Goal: Task Accomplishment & Management: Complete application form

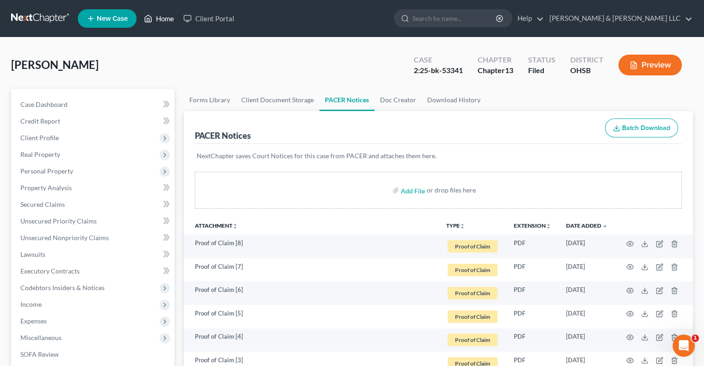
click at [172, 16] on link "Home" at bounding box center [158, 18] width 39 height 17
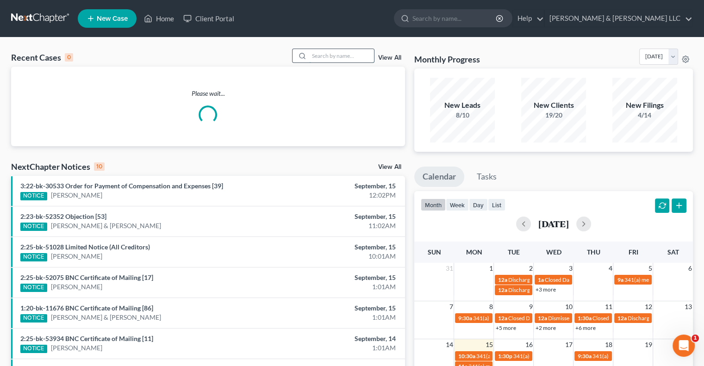
click at [336, 53] on input "search" at bounding box center [341, 55] width 65 height 13
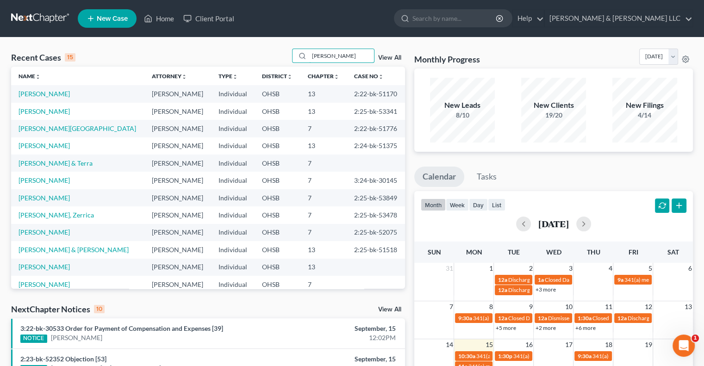
type input "johnson"
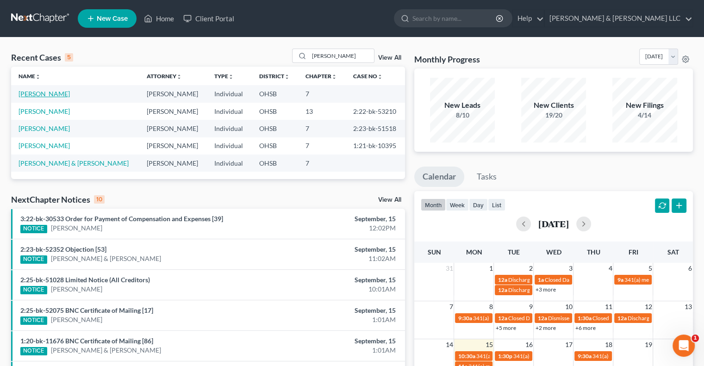
click at [36, 94] on link "[PERSON_NAME]" at bounding box center [44, 94] width 51 height 8
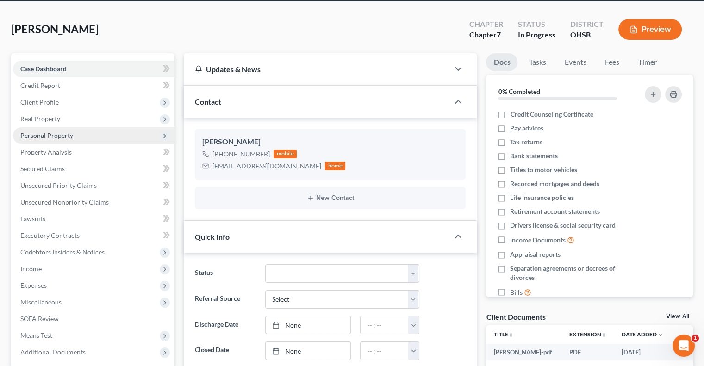
scroll to position [93, 0]
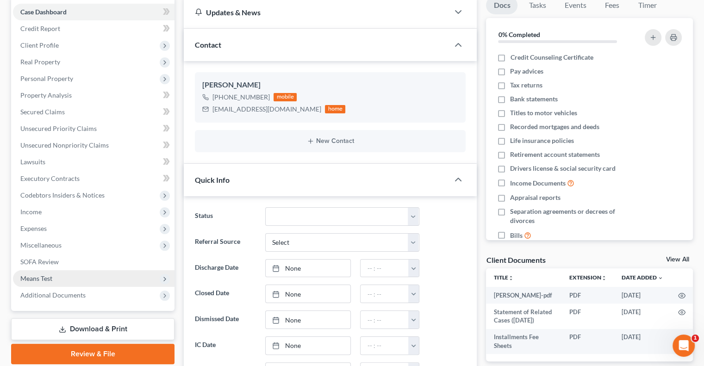
click at [52, 277] on span "Means Test" at bounding box center [36, 279] width 32 height 8
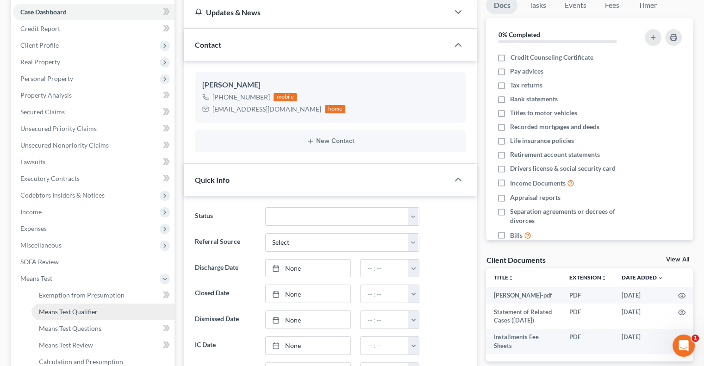
click at [55, 307] on link "Means Test Qualifier" at bounding box center [102, 312] width 143 height 17
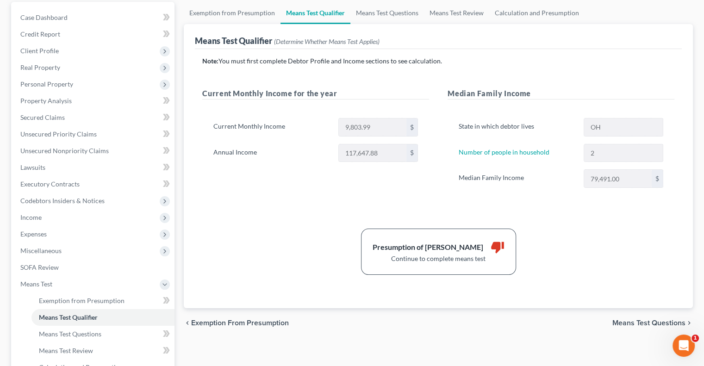
scroll to position [93, 0]
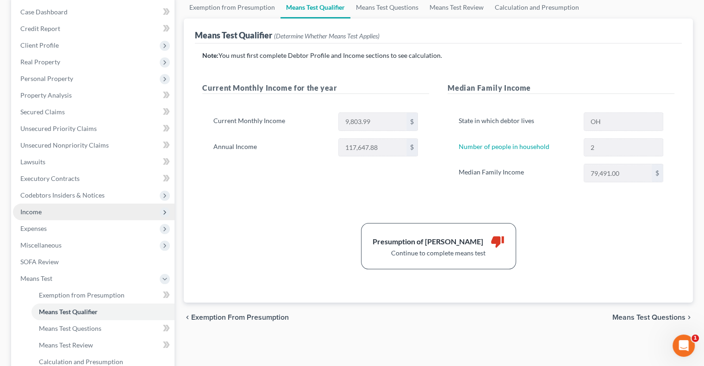
click at [47, 215] on span "Income" at bounding box center [94, 212] width 162 height 17
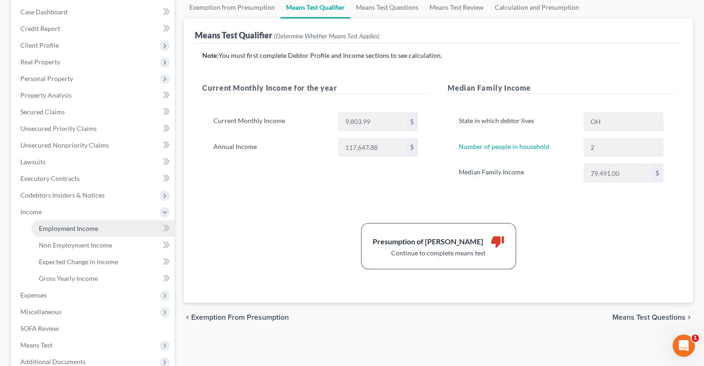
click at [50, 223] on link "Employment Income" at bounding box center [102, 228] width 143 height 17
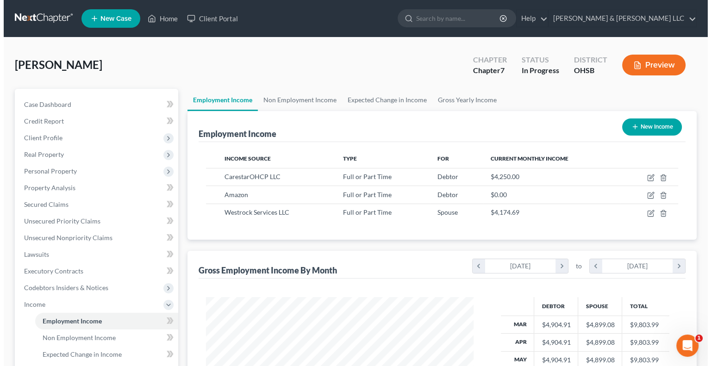
scroll to position [165, 286]
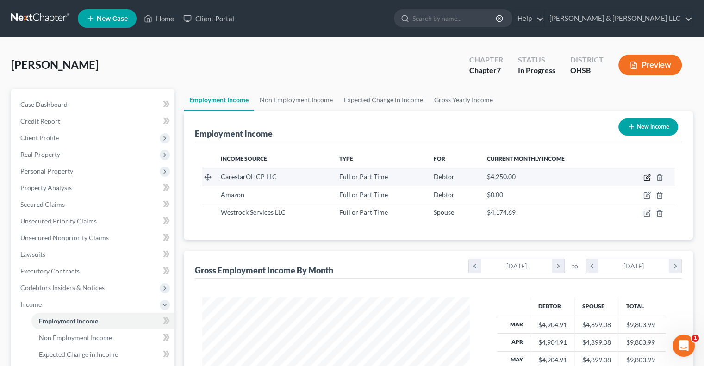
click at [648, 177] on icon "button" at bounding box center [648, 177] width 4 height 4
select select "0"
select select "36"
select select "1"
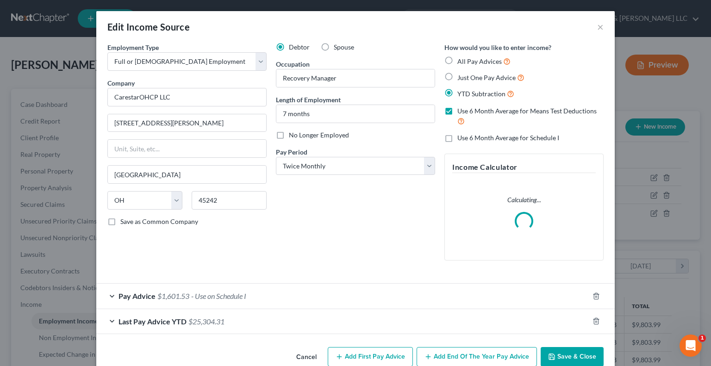
scroll to position [18, 0]
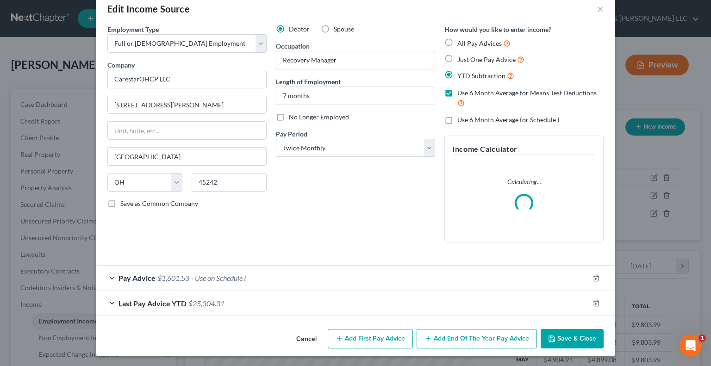
click at [109, 303] on div "Last Pay Advice YTD $25,304.31" at bounding box center [342, 303] width 493 height 25
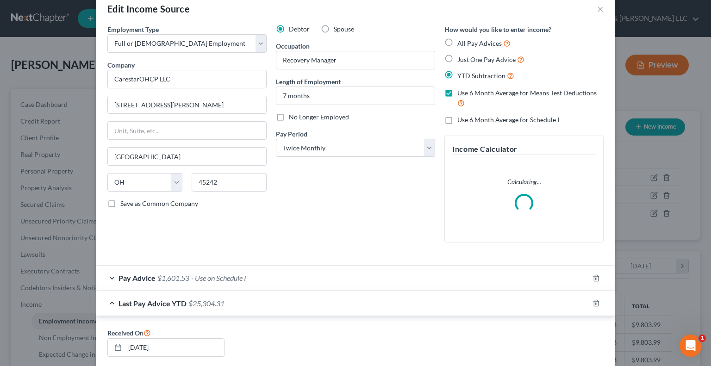
scroll to position [157, 0]
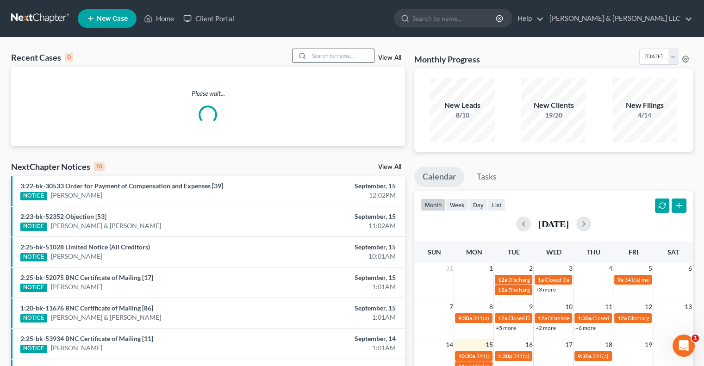
click at [333, 50] on input "search" at bounding box center [341, 55] width 65 height 13
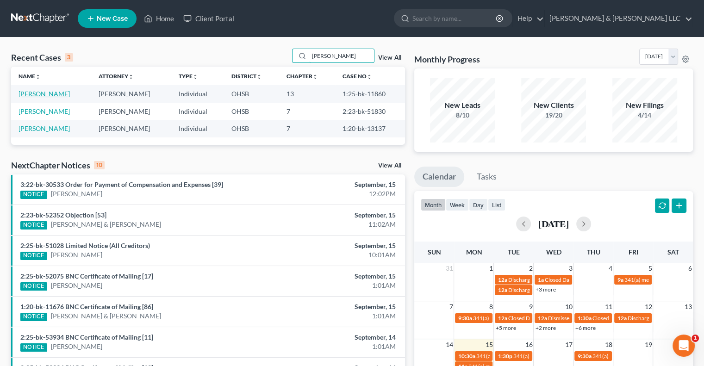
type input "[PERSON_NAME]"
click at [44, 94] on link "[PERSON_NAME]" at bounding box center [44, 94] width 51 height 8
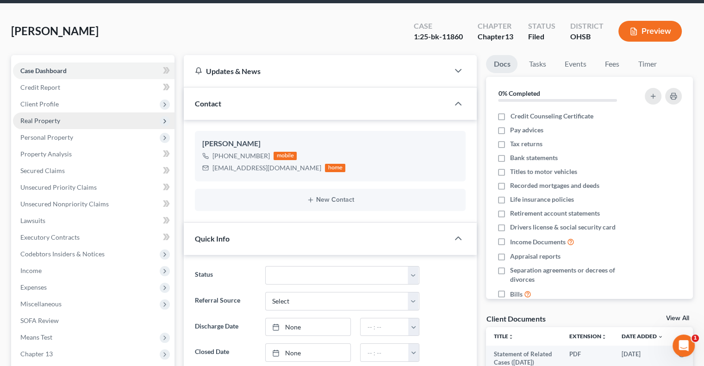
scroll to position [93, 0]
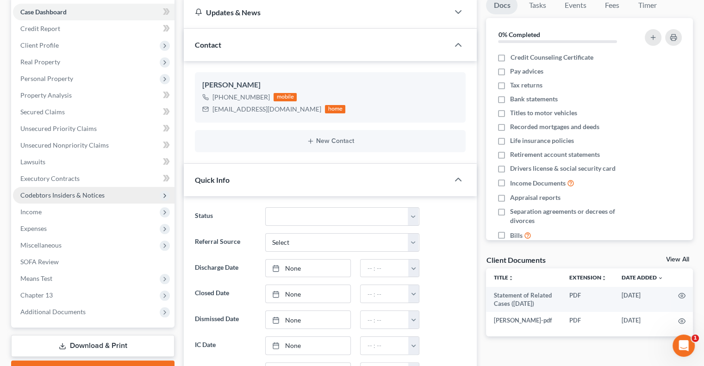
click at [54, 194] on span "Codebtors Insiders & Notices" at bounding box center [62, 195] width 84 height 8
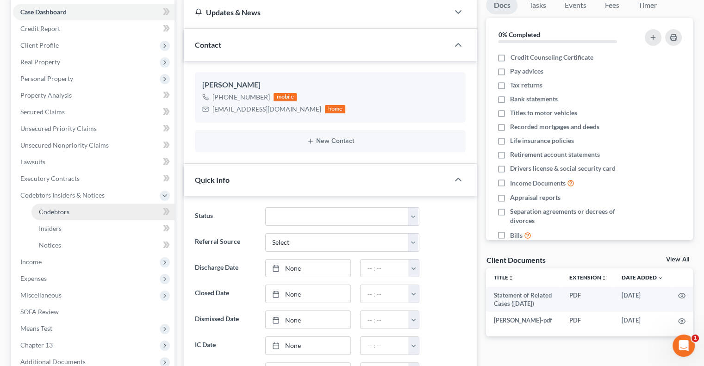
click at [56, 216] on link "Codebtors" at bounding box center [102, 212] width 143 height 17
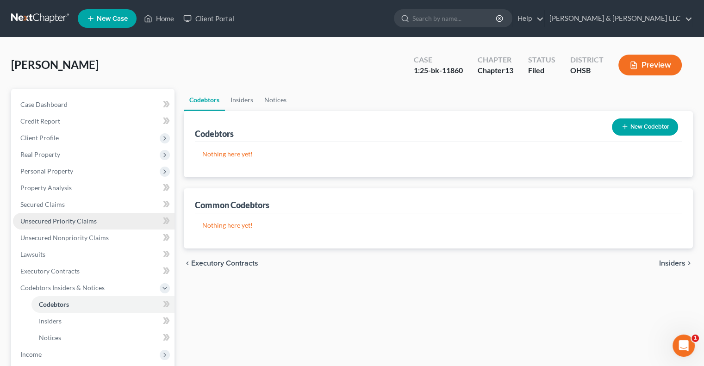
click at [88, 224] on span "Unsecured Priority Claims" at bounding box center [58, 221] width 76 height 8
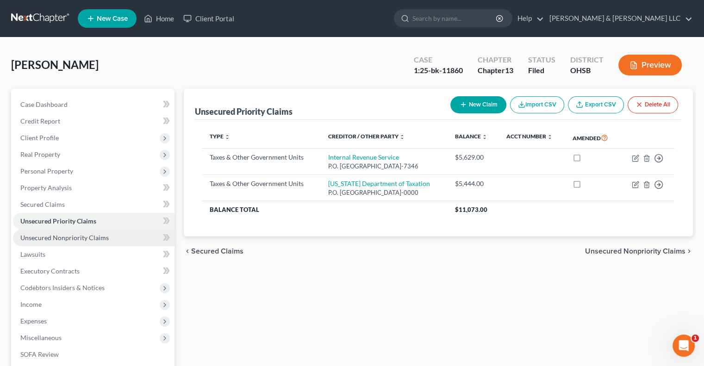
click at [93, 239] on span "Unsecured Nonpriority Claims" at bounding box center [64, 238] width 88 height 8
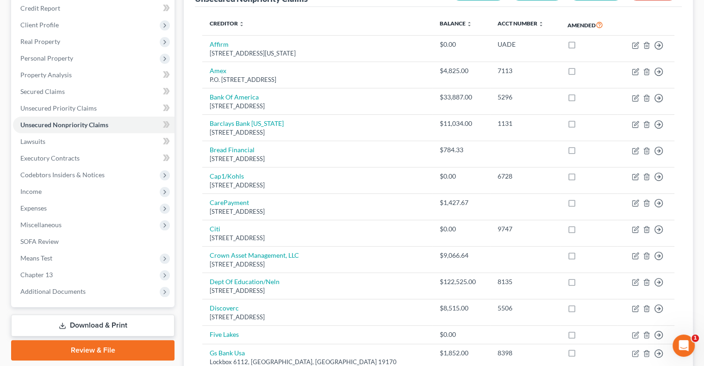
scroll to position [89, 0]
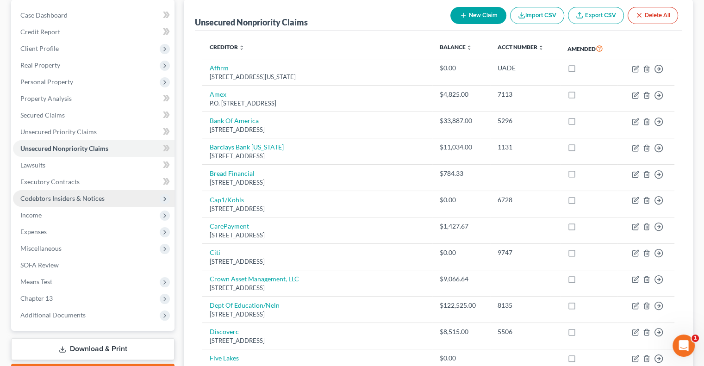
click at [72, 198] on span "Codebtors Insiders & Notices" at bounding box center [62, 198] width 84 height 8
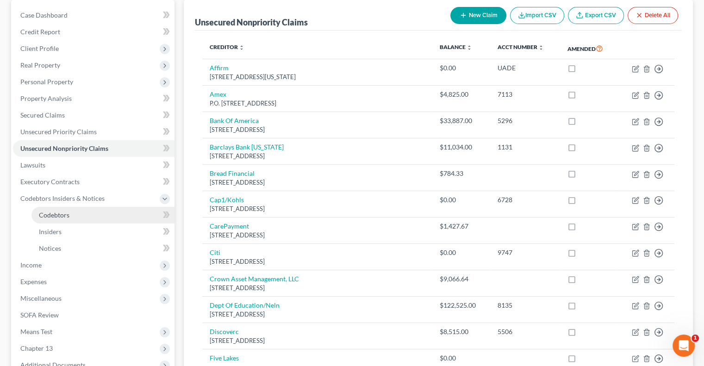
click at [76, 214] on link "Codebtors" at bounding box center [102, 215] width 143 height 17
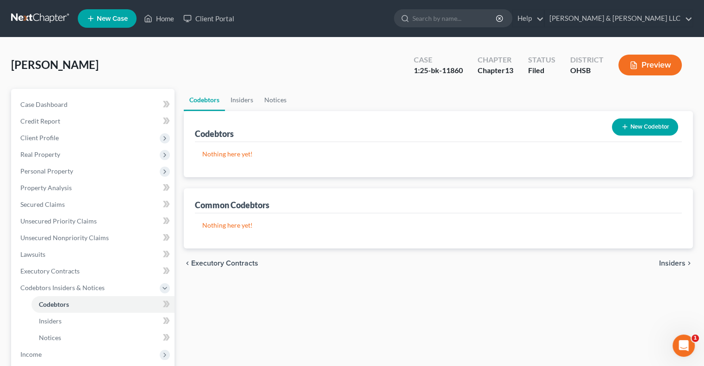
click at [634, 130] on button "New Codebtor" at bounding box center [645, 127] width 66 height 17
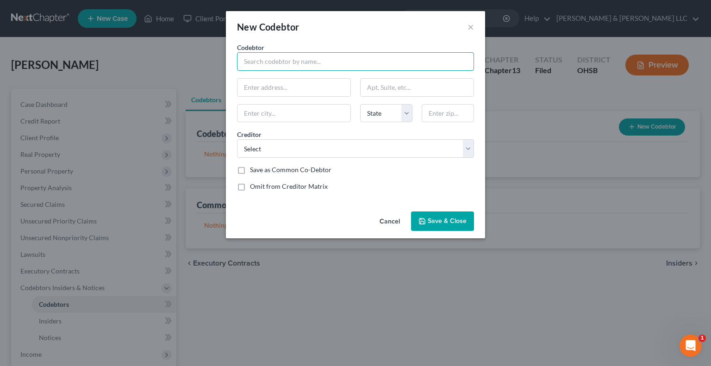
click at [256, 64] on input "text" at bounding box center [355, 61] width 237 height 19
type input "[PERSON_NAME]"
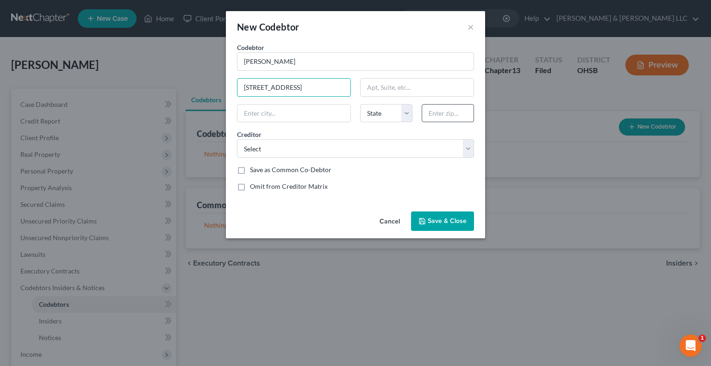
type input "[STREET_ADDRESS]"
click at [457, 114] on input "text" at bounding box center [448, 113] width 52 height 19
type input "45011"
type input "[PERSON_NAME]"
select select "36"
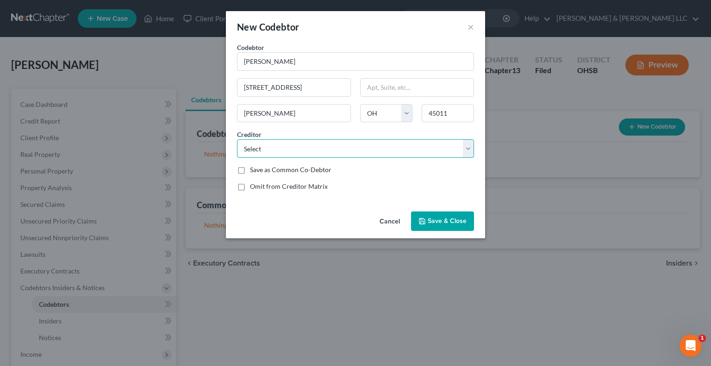
click at [400, 144] on select "Select Dept Of Education/Neln Jpmcb Card Wrgt Patt Cu Bank Of America Discoverc…" at bounding box center [355, 148] width 237 height 19
select select "16"
click at [237, 139] on select "Select Dept Of Education/Neln Jpmcb Card Wrgt Patt Cu Bank Of America Discoverc…" at bounding box center [355, 148] width 237 height 19
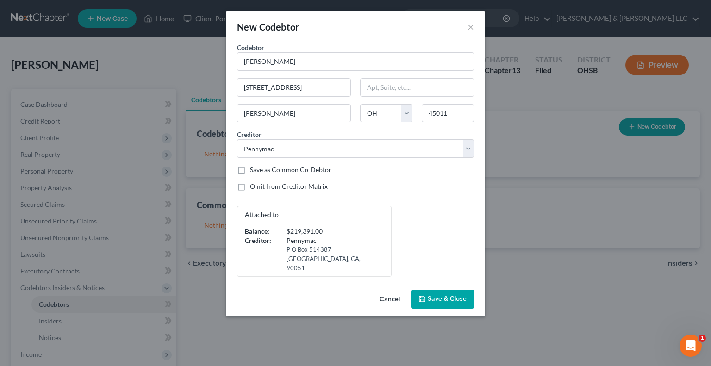
click at [433, 295] on span "Save & Close" at bounding box center [447, 299] width 39 height 8
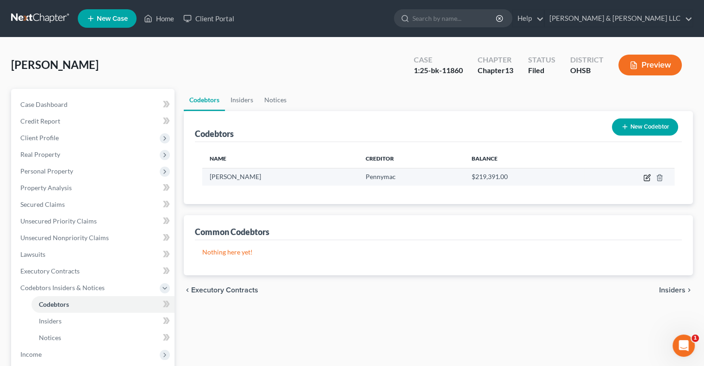
click at [645, 177] on icon "button" at bounding box center [646, 177] width 7 height 7
select select "36"
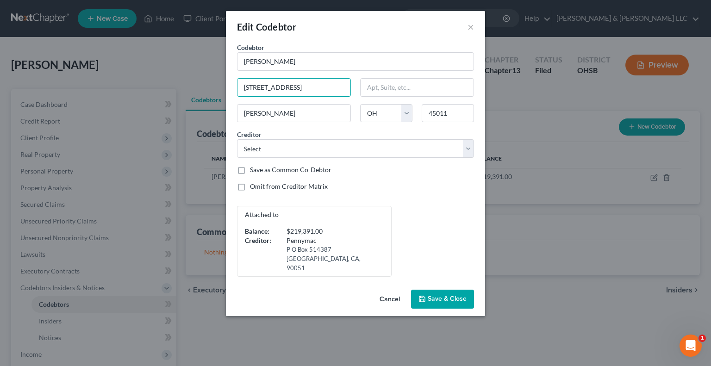
drag, startPoint x: 338, startPoint y: 88, endPoint x: 198, endPoint y: 98, distance: 140.6
click at [198, 98] on div "Edit Codebtor × Codebtor * [PERSON_NAME] Codebtor * [PERSON_NAME] 6996 Boysenbe…" at bounding box center [355, 183] width 711 height 366
click at [471, 27] on button "×" at bounding box center [471, 26] width 6 height 11
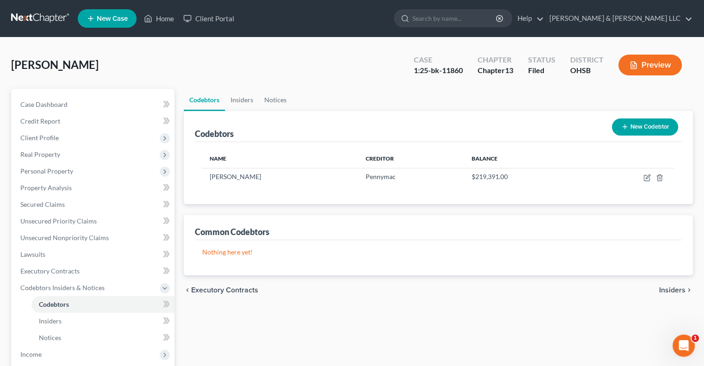
click at [633, 125] on button "New Codebtor" at bounding box center [645, 127] width 66 height 17
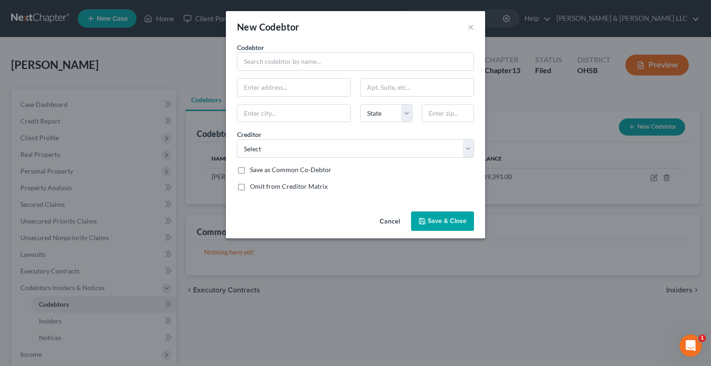
click at [270, 51] on div "Codebtor *" at bounding box center [355, 57] width 246 height 28
click at [270, 55] on input "text" at bounding box center [355, 61] width 237 height 19
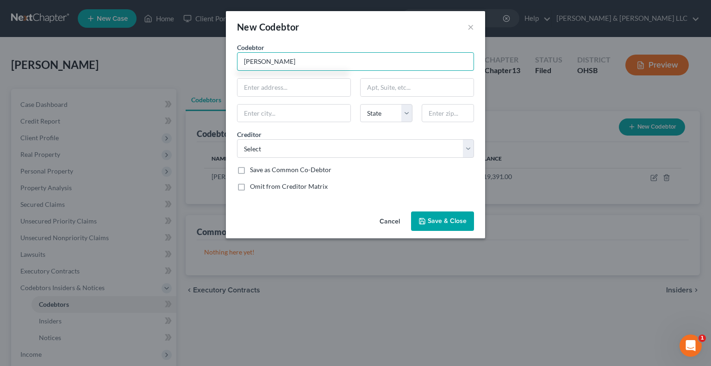
type input "[PERSON_NAME]"
paste input "[STREET_ADDRESS]"
type input "[STREET_ADDRESS]"
type input "45011"
type input "[PERSON_NAME]"
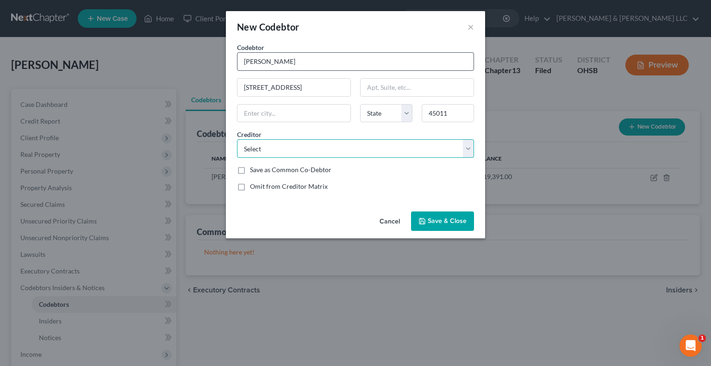
select select "36"
click at [317, 150] on select "Select Dept Of Education/Neln Jpmcb Card Wrgt Patt Cu Bank Of America Discoverc…" at bounding box center [355, 148] width 237 height 19
select select "2"
click at [237, 139] on select "Select Dept Of Education/Neln Jpmcb Card Wrgt Patt Cu Bank Of America Discoverc…" at bounding box center [355, 148] width 237 height 19
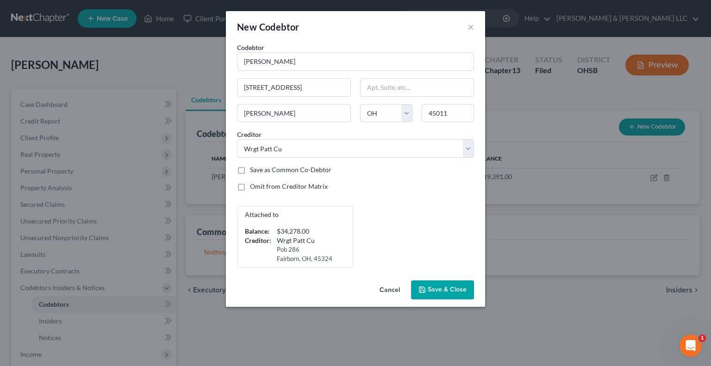
click at [433, 286] on span "Save & Close" at bounding box center [447, 290] width 39 height 8
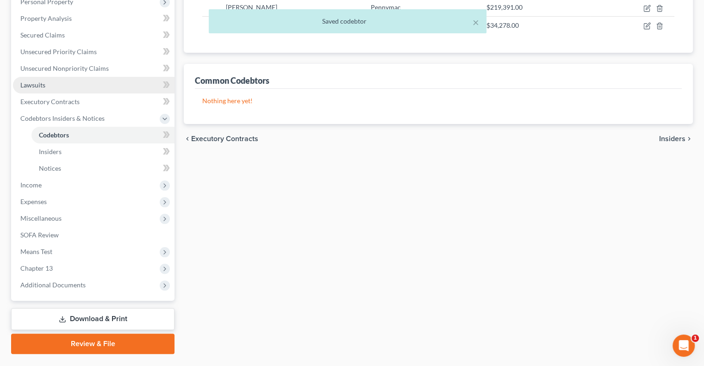
scroll to position [185, 0]
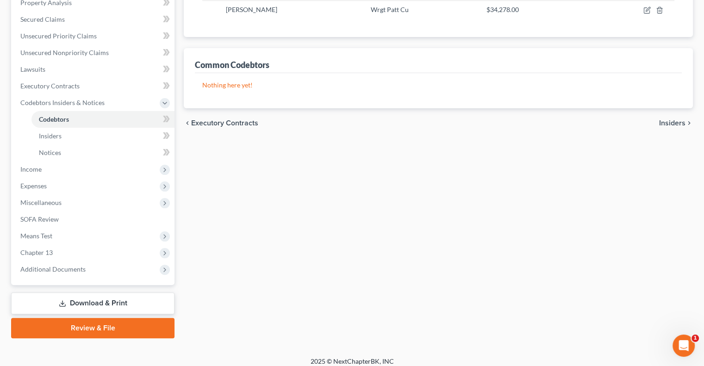
click at [114, 303] on link "Download & Print" at bounding box center [92, 304] width 163 height 22
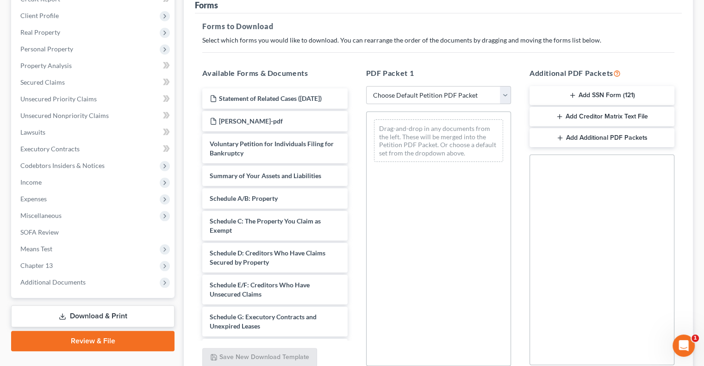
scroll to position [139, 0]
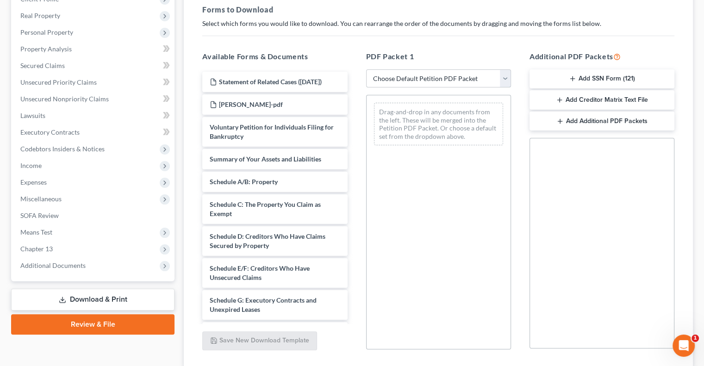
click at [506, 78] on select "Choose Default Petition PDF Packet Complete Bankruptcy Petition (all forms and …" at bounding box center [438, 78] width 145 height 19
select select "2"
click at [366, 69] on select "Choose Default Petition PDF Packet Complete Bankruptcy Petition (all forms and …" at bounding box center [438, 78] width 145 height 19
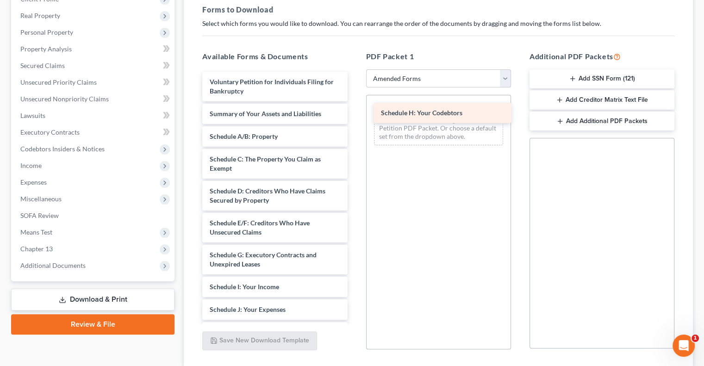
drag, startPoint x: 256, startPoint y: 284, endPoint x: 427, endPoint y: 111, distance: 243.5
click at [355, 111] on div "Schedule H: Your Codebtors Voluntary Petition for Individuals Filing for Bankru…" at bounding box center [275, 310] width 160 height 476
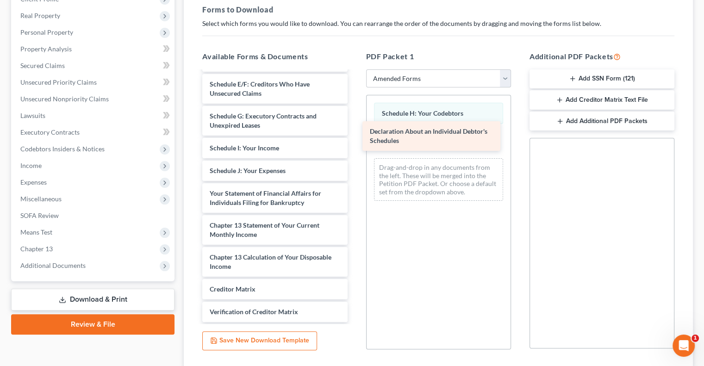
drag, startPoint x: 277, startPoint y: 188, endPoint x: 438, endPoint y: 127, distance: 171.9
click at [355, 127] on div "Declaration About an Individual Debtor's Schedules Voluntary Petition for Indiv…" at bounding box center [275, 155] width 160 height 444
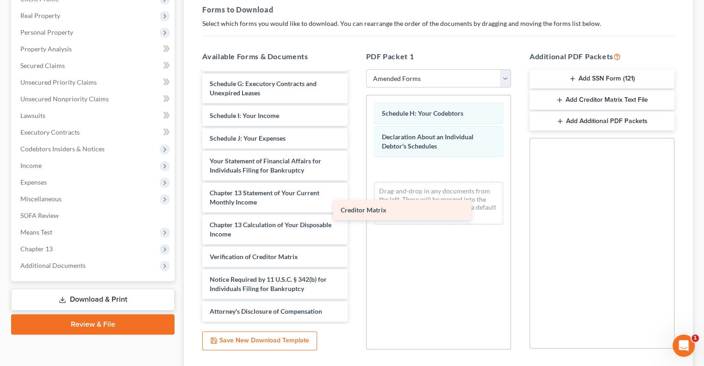
scroll to position [171, 0]
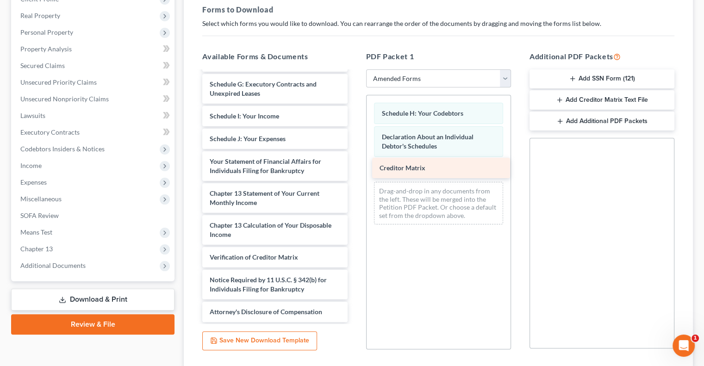
drag, startPoint x: 252, startPoint y: 235, endPoint x: 422, endPoint y: 169, distance: 182.2
click at [355, 169] on div "Creditor Matrix Voluntary Petition for Individuals Filing for Bankruptcy Summar…" at bounding box center [275, 111] width 160 height 421
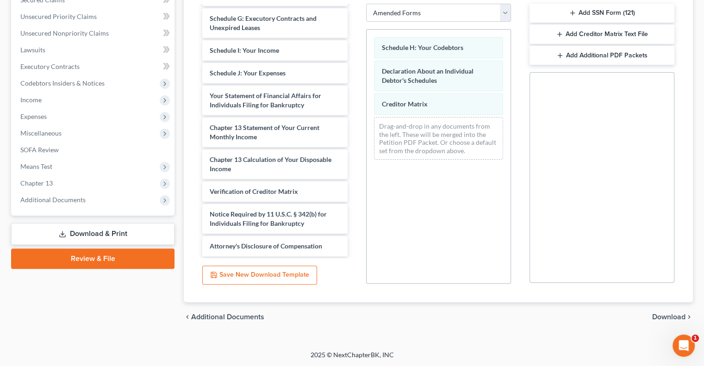
click at [668, 317] on span "Download" at bounding box center [668, 316] width 33 height 7
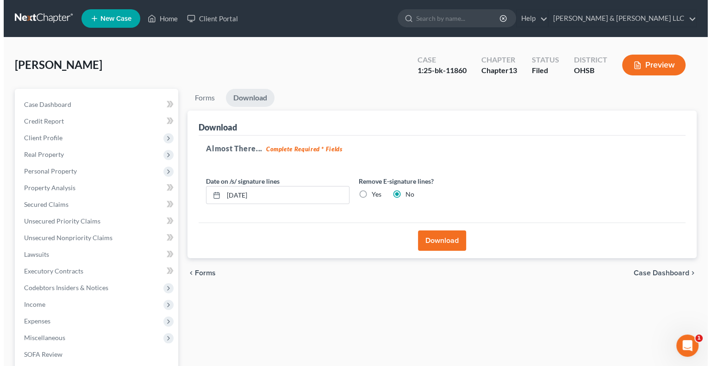
scroll to position [0, 0]
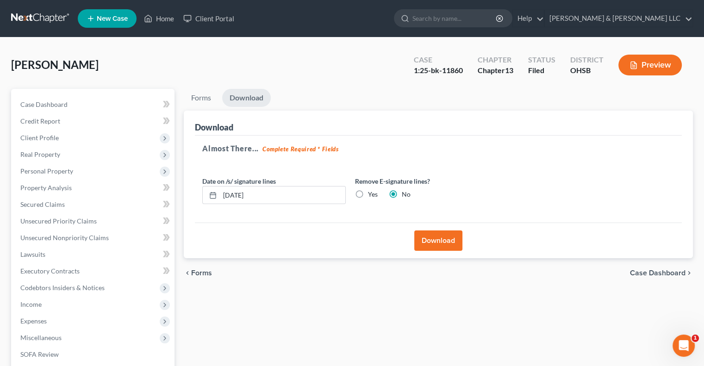
click at [428, 236] on button "Download" at bounding box center [438, 241] width 48 height 20
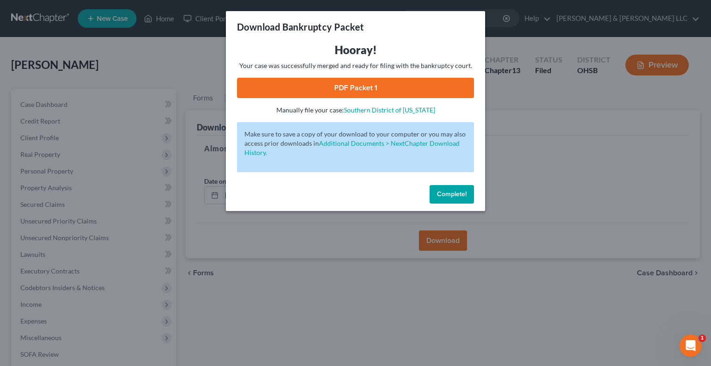
click at [345, 92] on link "PDF Packet 1" at bounding box center [355, 88] width 237 height 20
